Goal: Task Accomplishment & Management: Use online tool/utility

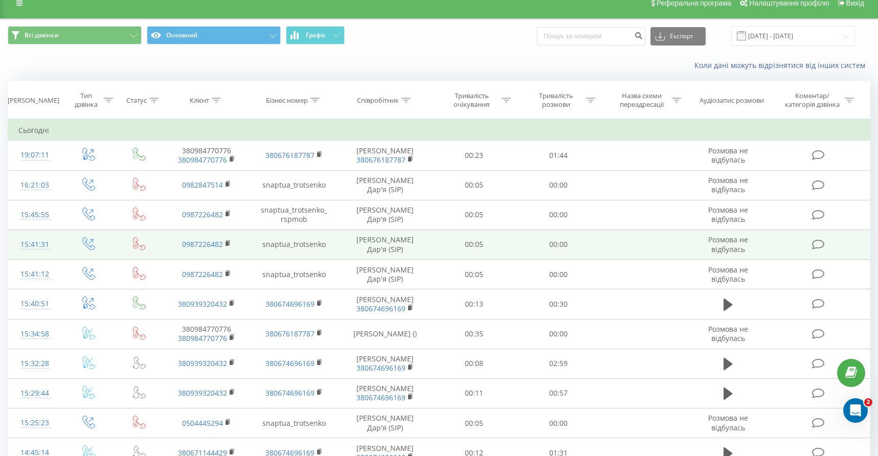
scroll to position [13, 0]
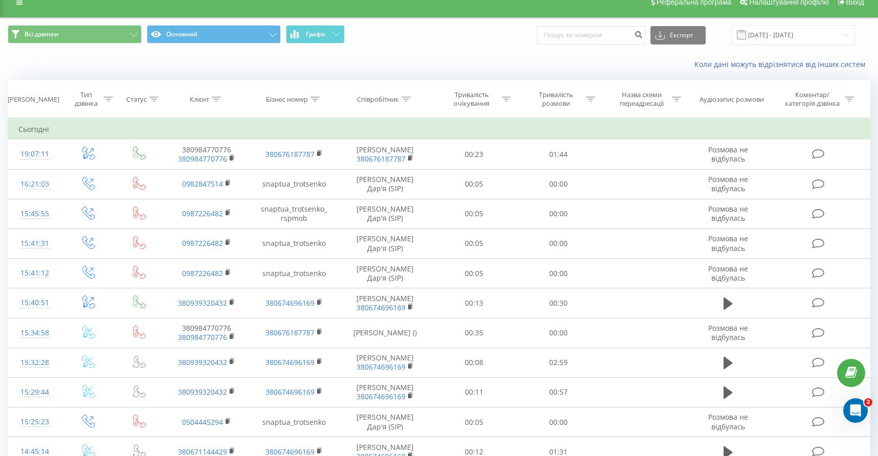
click at [154, 102] on icon at bounding box center [153, 99] width 9 height 5
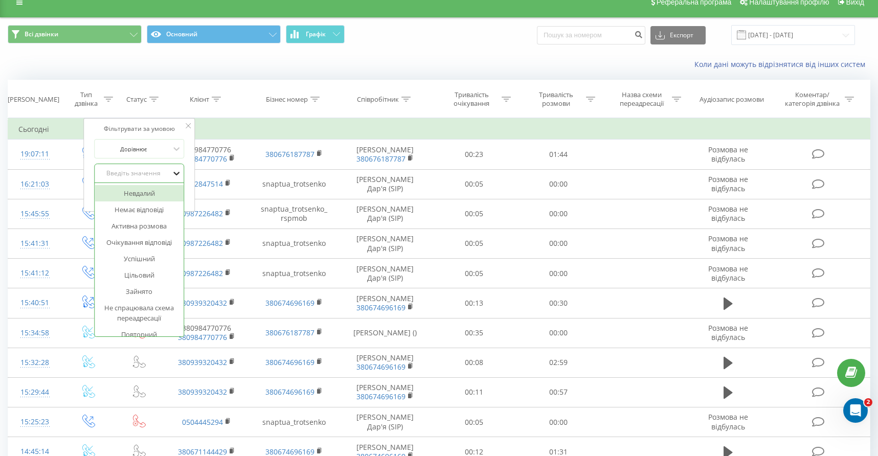
click at [175, 179] on icon at bounding box center [176, 173] width 10 height 10
click at [145, 264] on div "Успішний" at bounding box center [139, 259] width 89 height 16
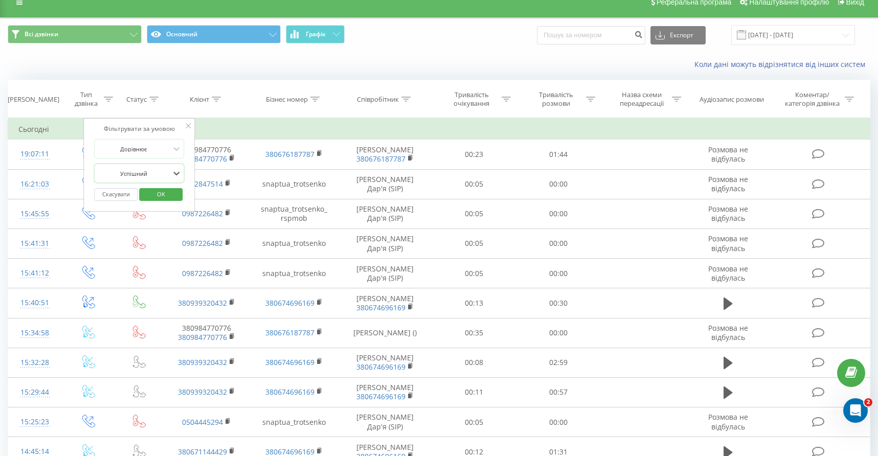
click at [166, 202] on span "OK" at bounding box center [161, 194] width 29 height 16
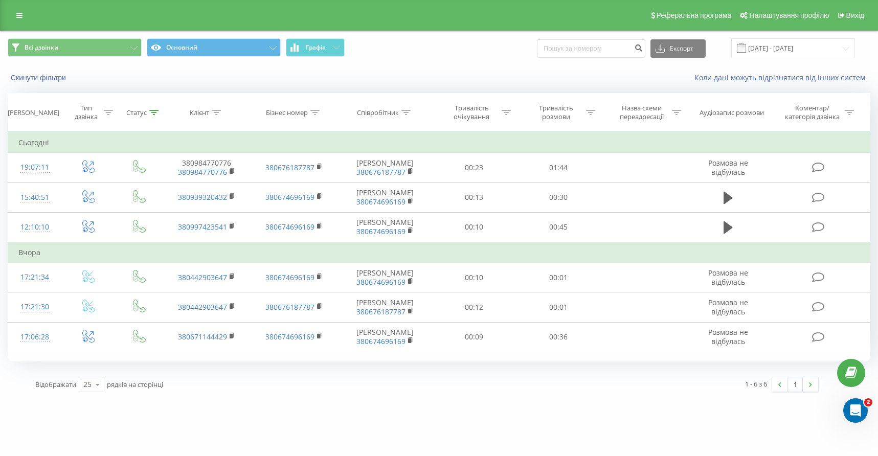
click at [154, 117] on div at bounding box center [153, 112] width 9 height 9
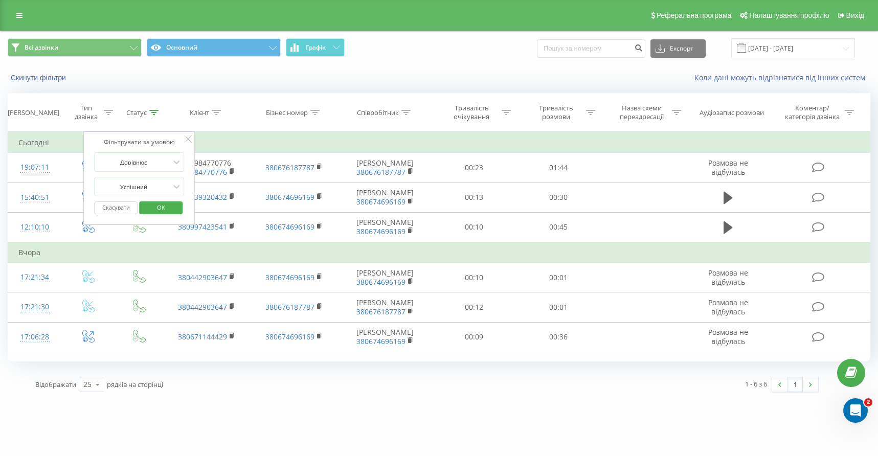
click at [124, 214] on button "Скасувати" at bounding box center [116, 208] width 43 height 13
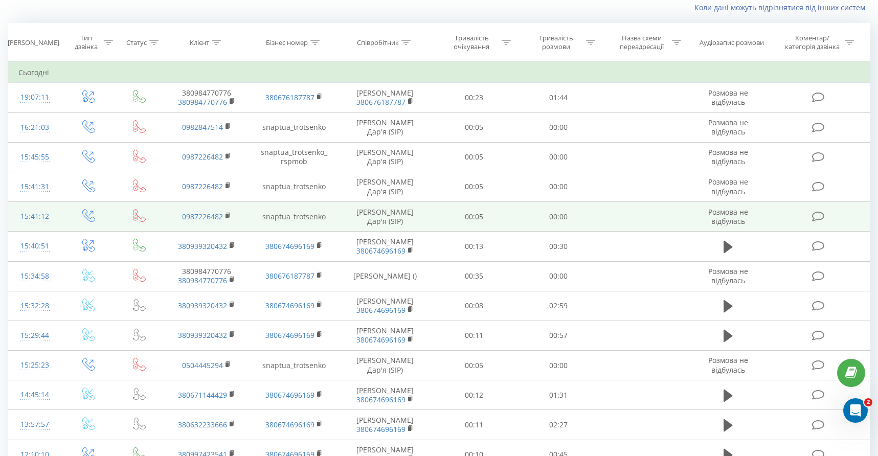
scroll to position [98, 0]
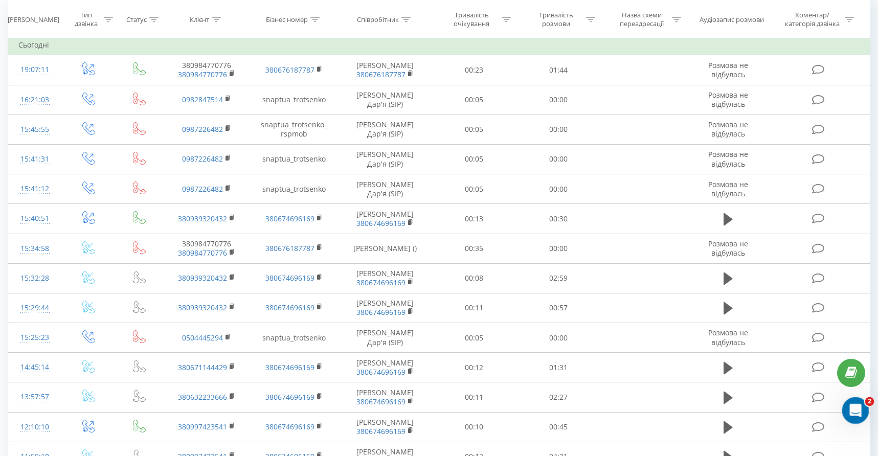
click at [861, 405] on div "Відкрити програму для спілкування Intercom" at bounding box center [854, 409] width 34 height 34
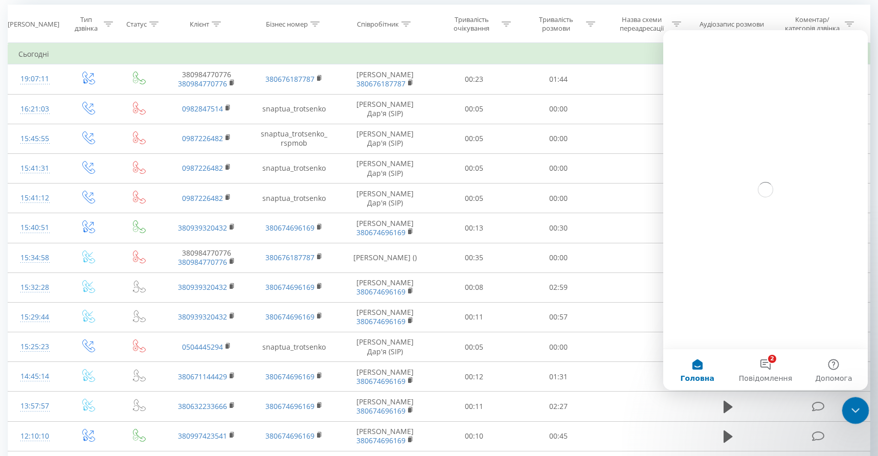
scroll to position [84, 0]
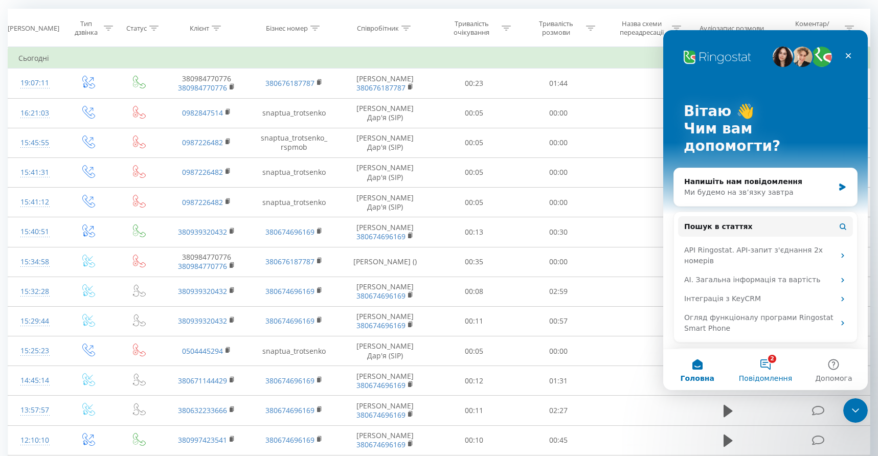
click at [767, 365] on button "2 Повідомлення" at bounding box center [766, 369] width 68 height 41
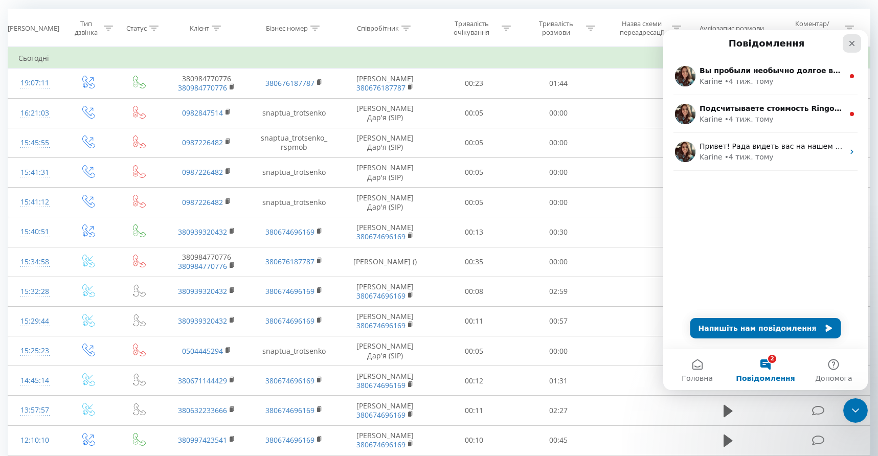
click at [851, 46] on icon "Закрити" at bounding box center [852, 43] width 8 height 8
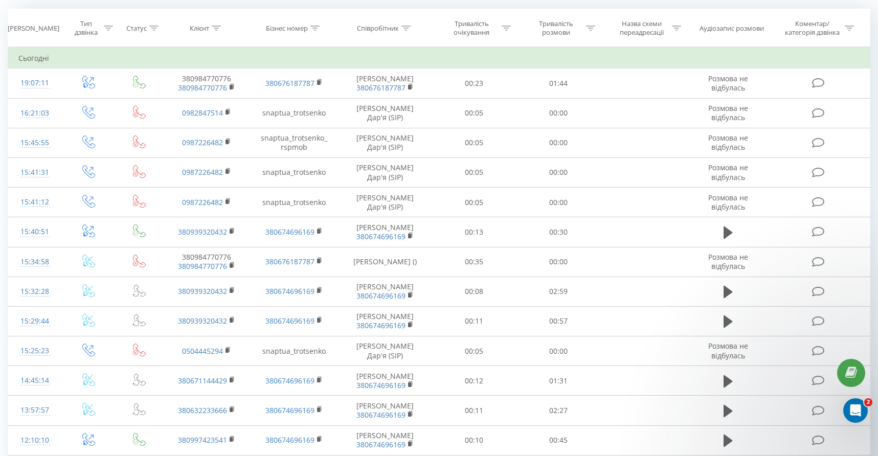
scroll to position [0, 0]
click at [858, 412] on icon "Відкрити програму для спілкування Intercom" at bounding box center [854, 409] width 17 height 17
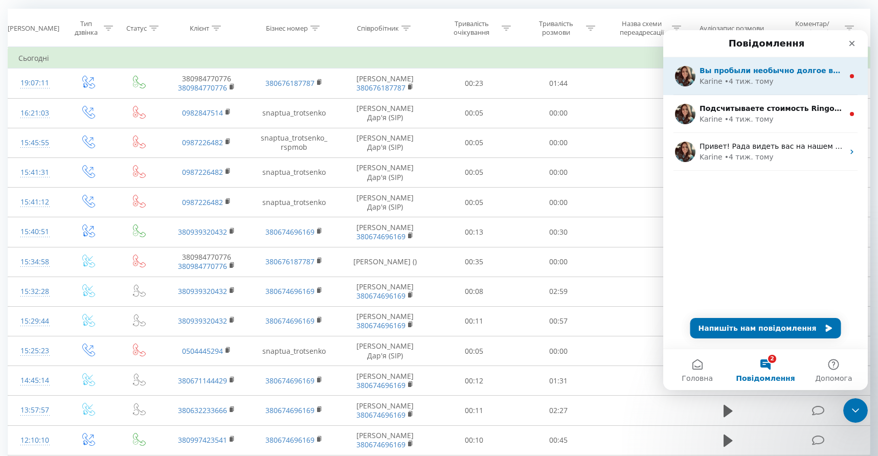
click at [828, 72] on span "Вы пробыли необычно долгое время на нашем сайте. Скажите, вы еще здесь? 🙄" at bounding box center [871, 71] width 342 height 8
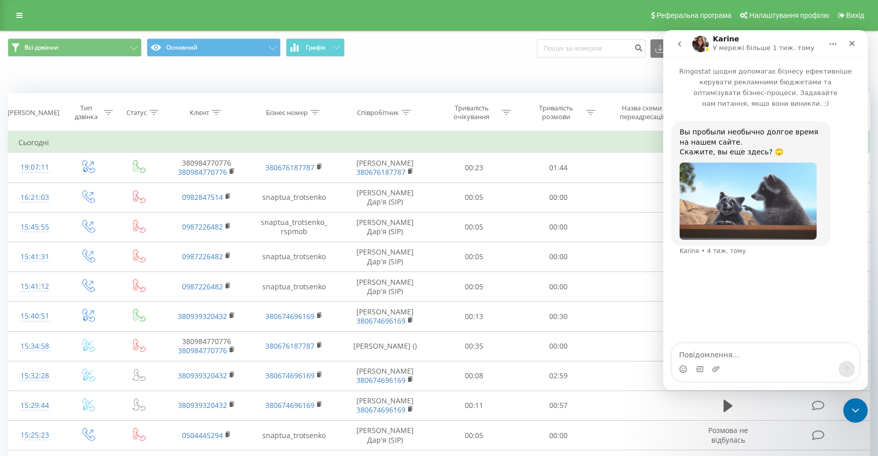
click at [678, 40] on icon "go back" at bounding box center [680, 44] width 8 height 8
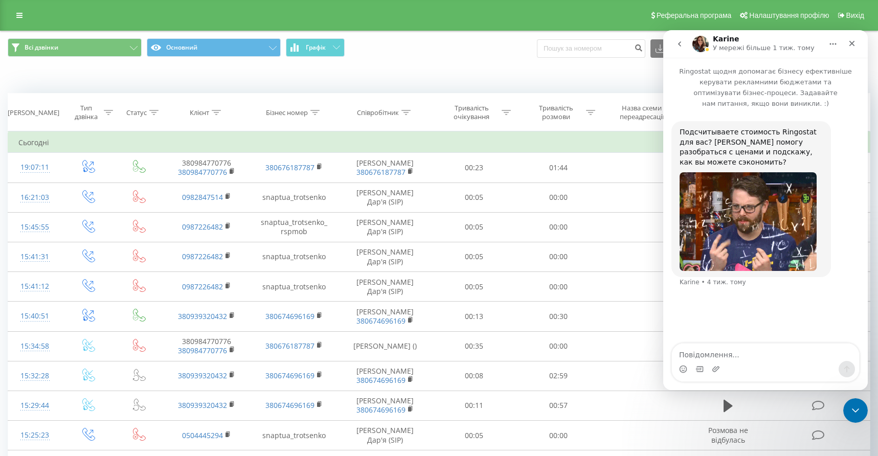
click at [681, 40] on icon "go back" at bounding box center [680, 44] width 8 height 8
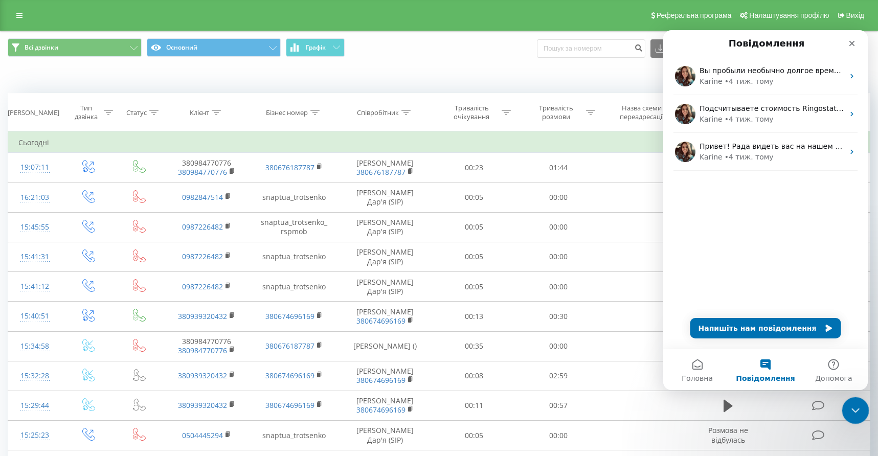
click at [855, 408] on icon "Закрити програму для спілкування Intercom" at bounding box center [854, 409] width 12 height 12
